Goal: Navigation & Orientation: Find specific page/section

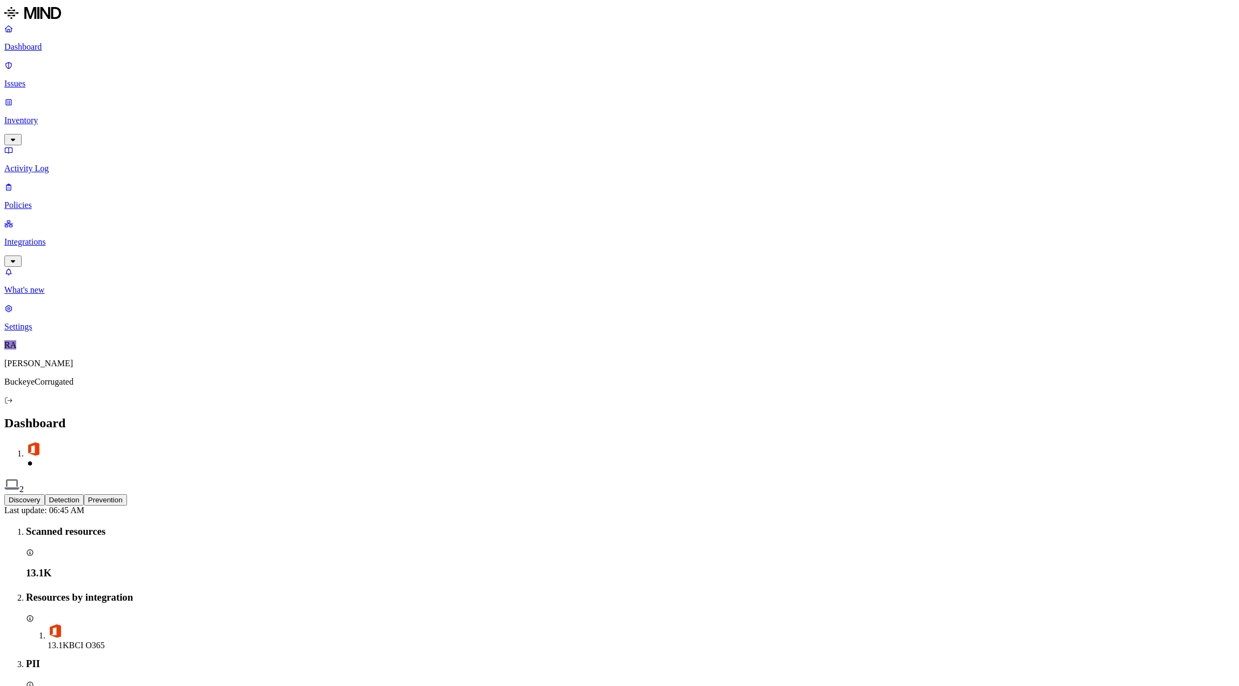
click at [45, 237] on p "Integrations" at bounding box center [619, 242] width 1230 height 10
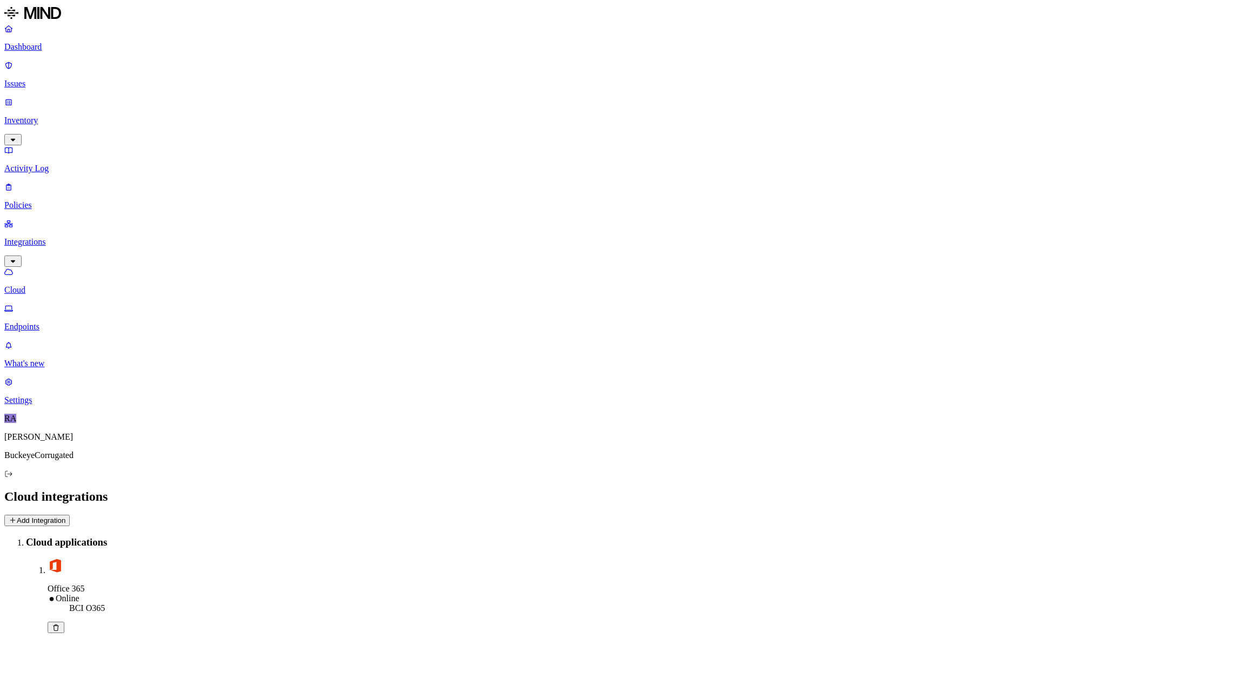
click at [43, 322] on p "Endpoints" at bounding box center [619, 327] width 1230 height 10
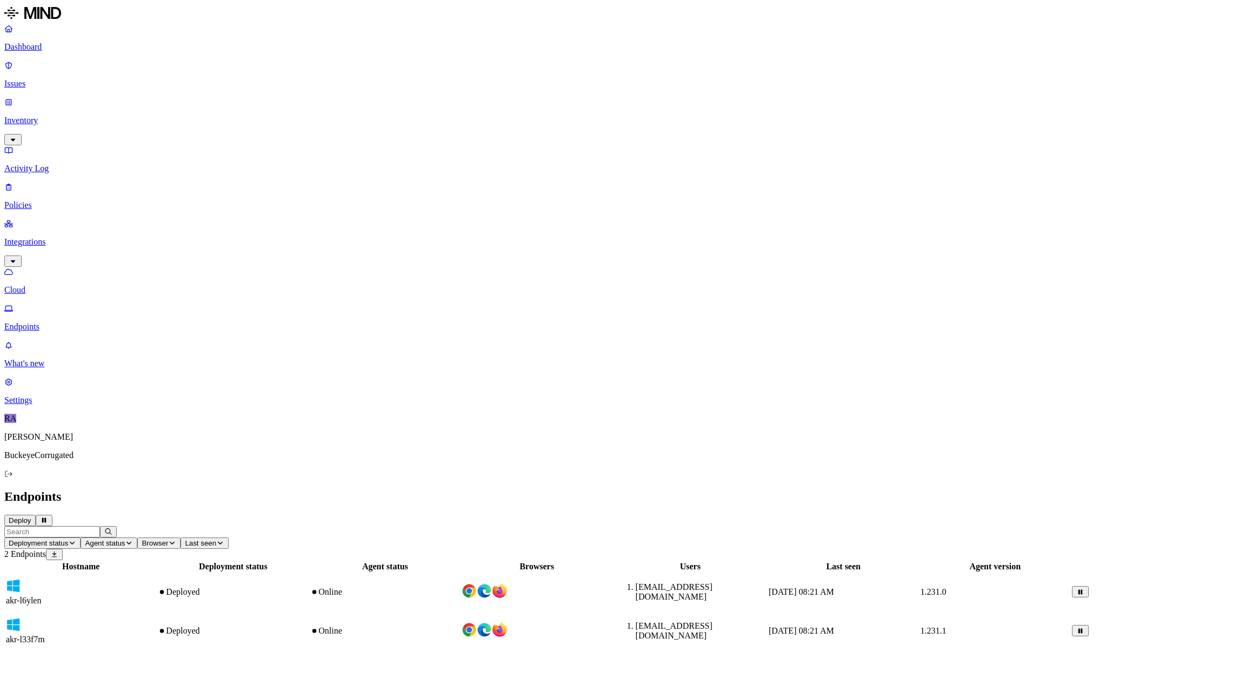
click at [459, 626] on div "Online" at bounding box center [384, 631] width 149 height 10
click at [308, 588] on div "Deployed" at bounding box center [233, 593] width 150 height 10
click at [308, 626] on div "Deployed" at bounding box center [233, 631] width 150 height 10
click at [308, 588] on div "Deployed" at bounding box center [233, 593] width 150 height 10
click at [309, 612] on td "Deployed" at bounding box center [232, 631] width 151 height 38
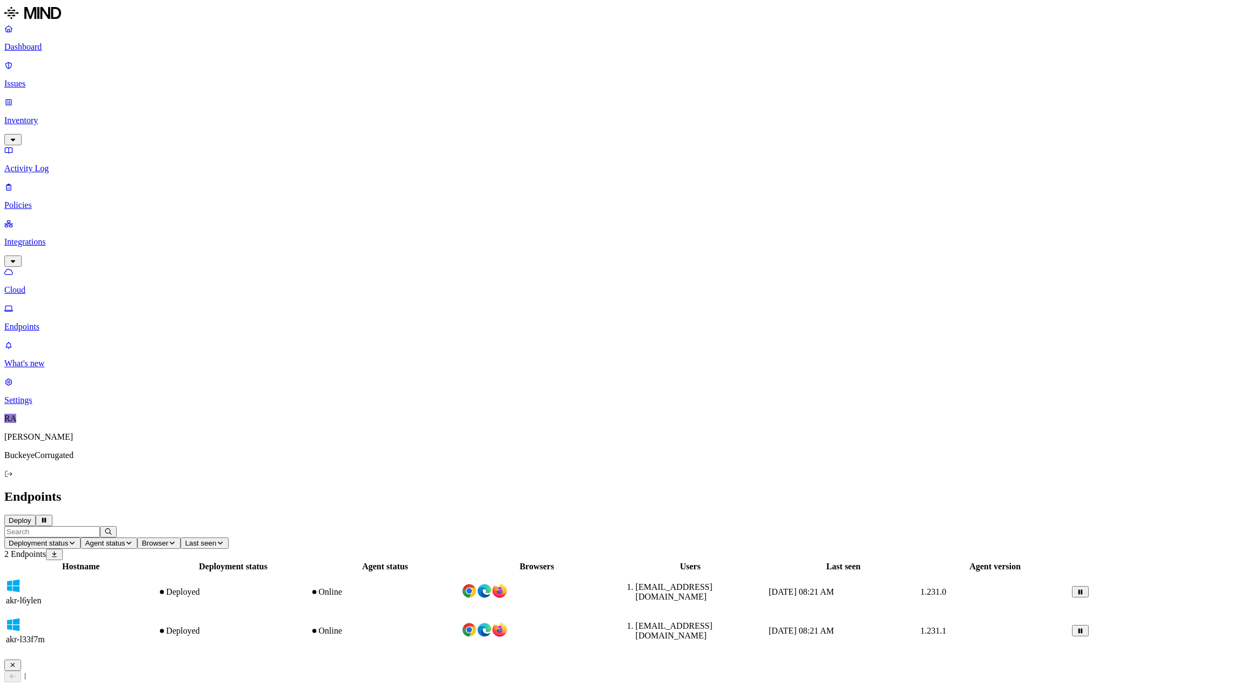
click at [308, 588] on div "Deployed" at bounding box center [233, 593] width 150 height 10
click at [308, 626] on div "Deployed" at bounding box center [233, 631] width 150 height 10
